Goal: Task Accomplishment & Management: Use online tool/utility

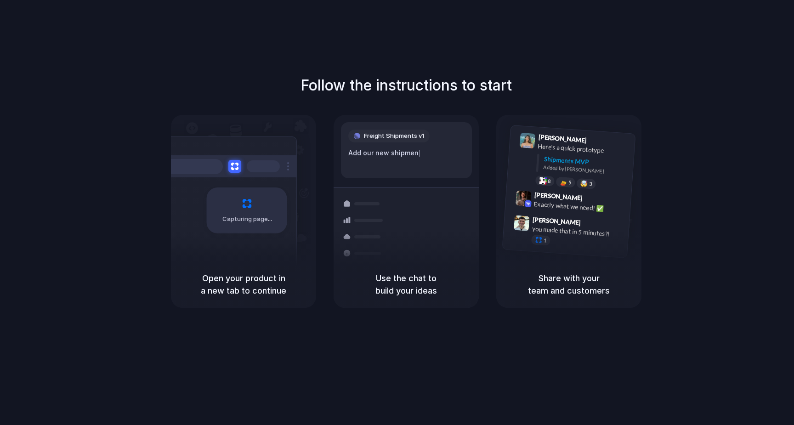
click at [274, 255] on div "Capturing page" at bounding box center [227, 206] width 139 height 141
click at [249, 285] on h5 "Open your product in a new tab to continue" at bounding box center [243, 284] width 123 height 25
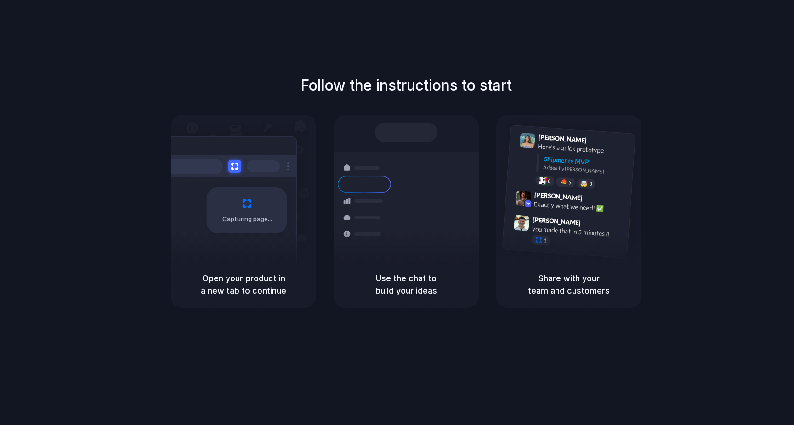
click at [238, 223] on span "Capturing page" at bounding box center [247, 219] width 51 height 9
